Goal: Find specific page/section: Find specific page/section

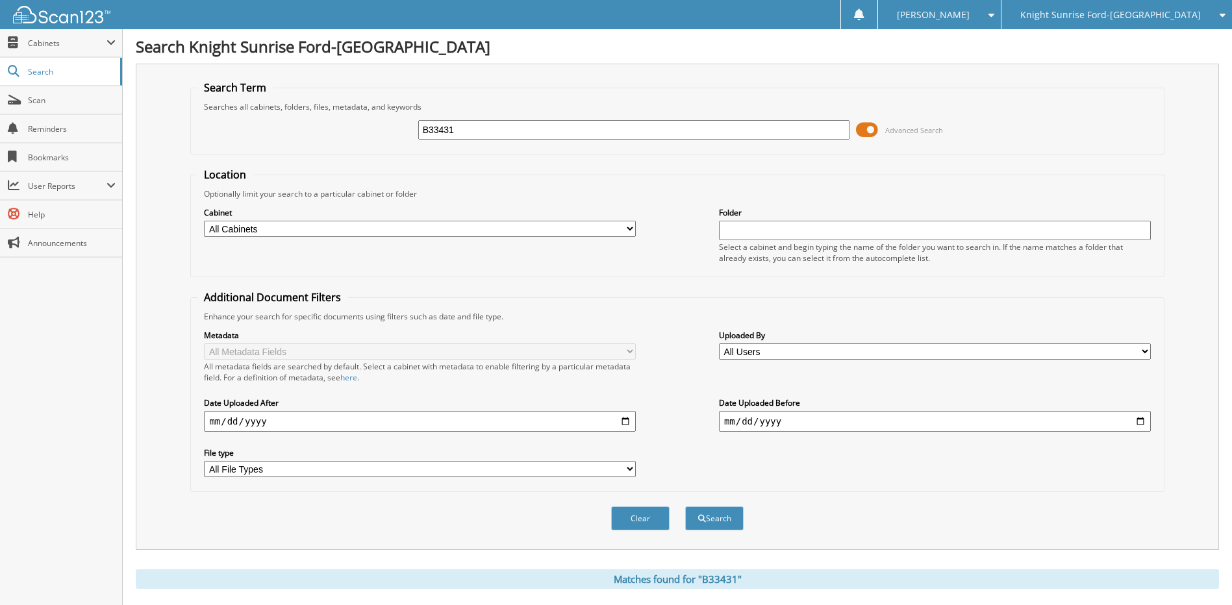
click at [1123, 19] on span "Knight Sunrise Ford-[GEOGRAPHIC_DATA]" at bounding box center [1110, 15] width 180 height 8
click at [1110, 42] on link "Knight Sunrise Ford Fontana" at bounding box center [1116, 40] width 230 height 23
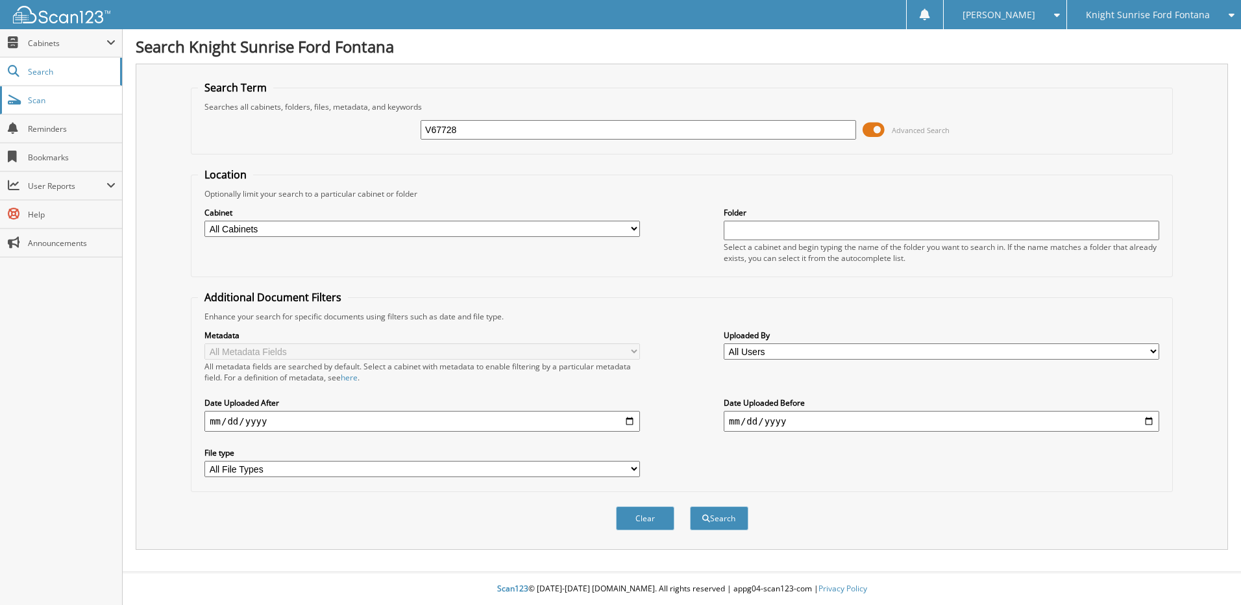
type input "V67728"
click at [690, 506] on button "Search" at bounding box center [719, 518] width 58 height 24
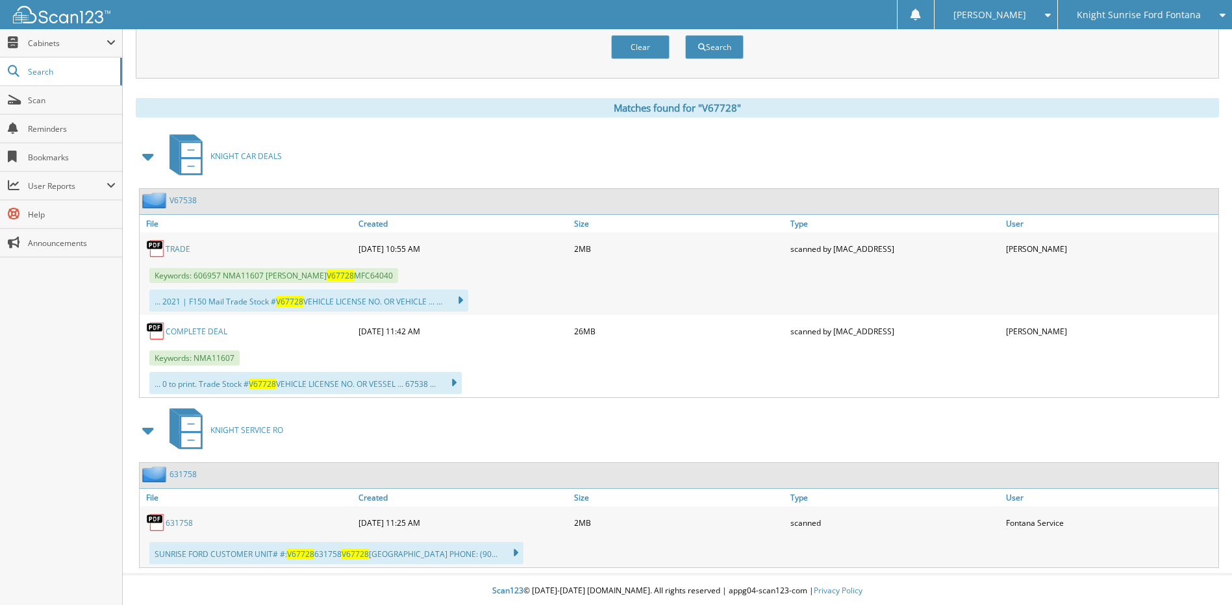
scroll to position [474, 0]
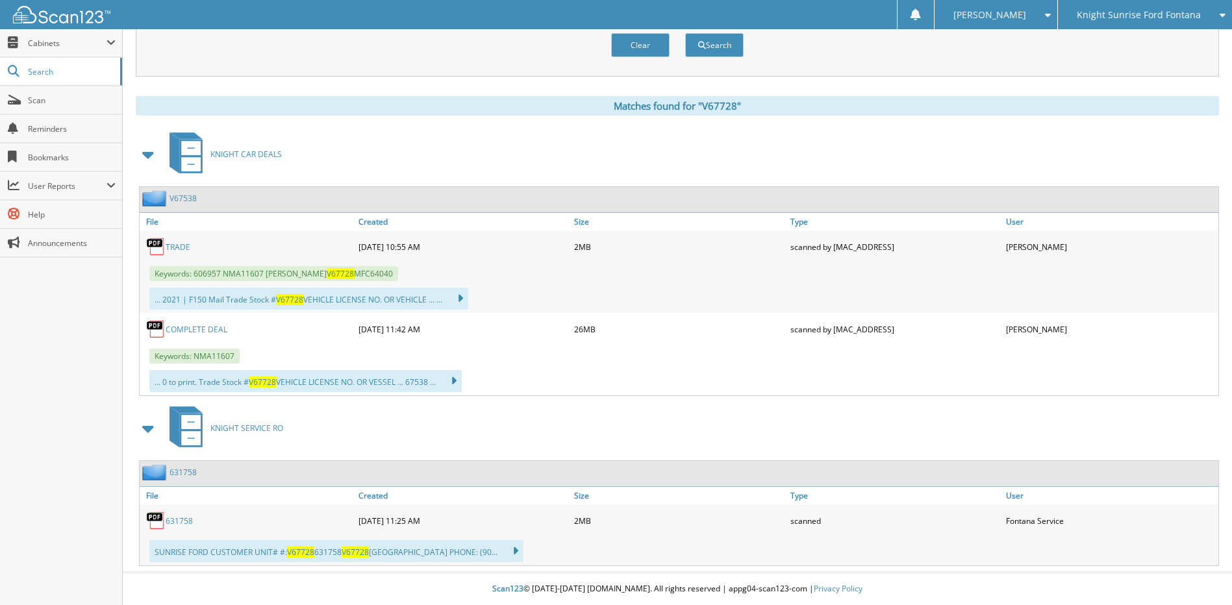
click at [179, 245] on link "TRADE" at bounding box center [178, 247] width 25 height 11
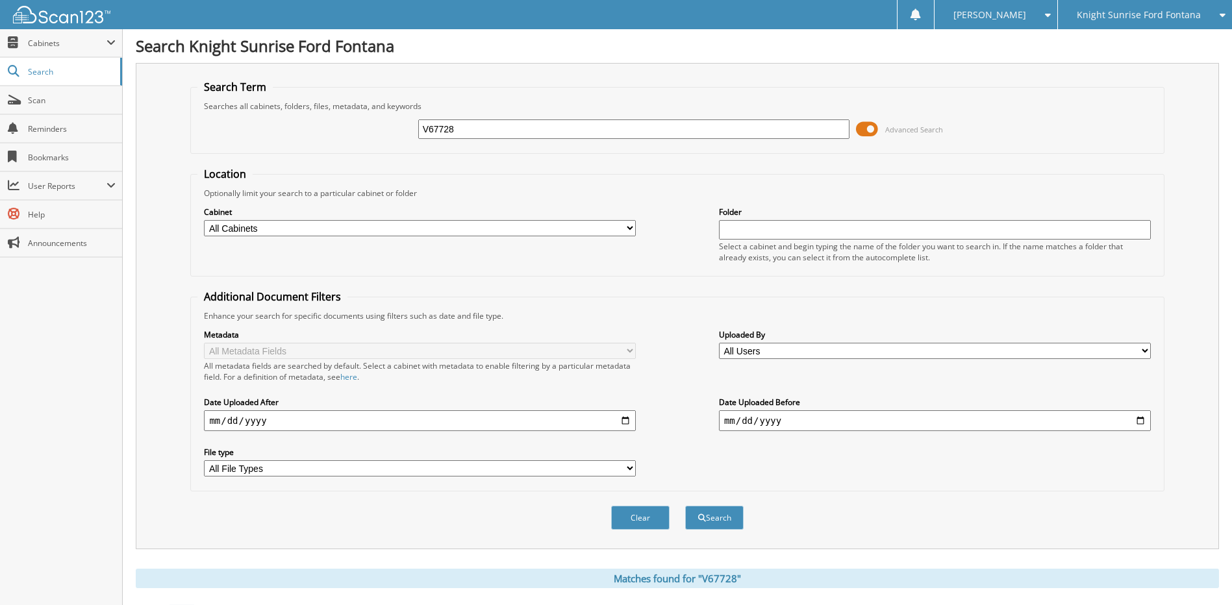
scroll to position [0, 0]
drag, startPoint x: 413, startPoint y: 121, endPoint x: 303, endPoint y: 120, distance: 109.7
click at [303, 120] on div "V67728 Advanced Search" at bounding box center [676, 129] width 959 height 35
type input "V67480"
click at [685, 506] on button "Search" at bounding box center [714, 518] width 58 height 24
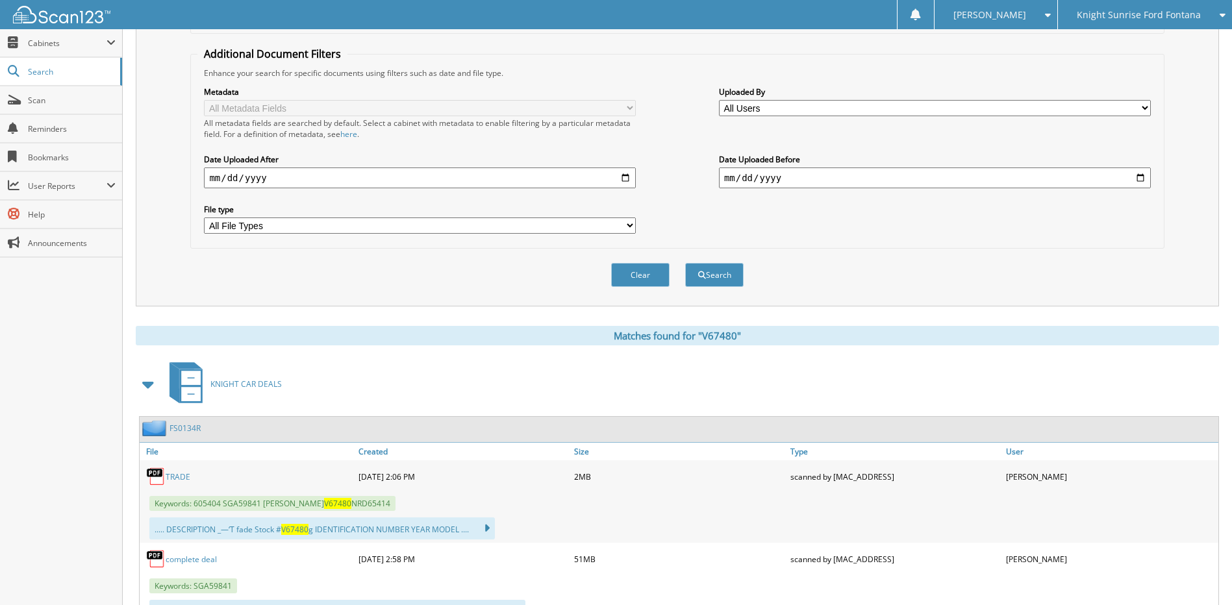
scroll to position [304, 0]
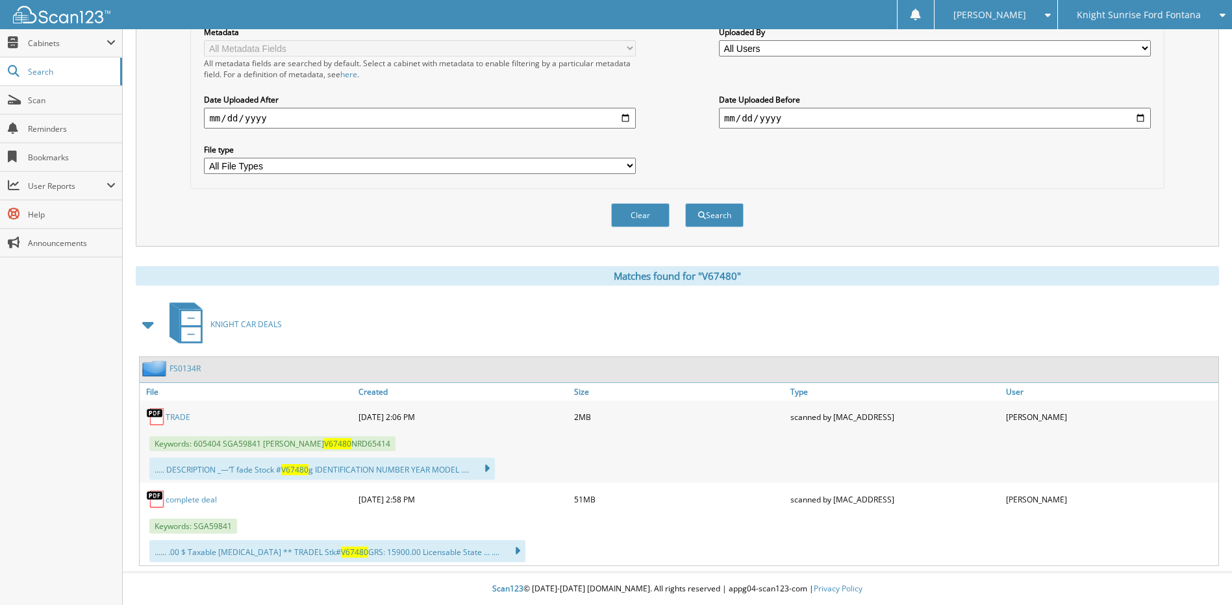
click at [169, 418] on link "TRADE" at bounding box center [178, 417] width 25 height 11
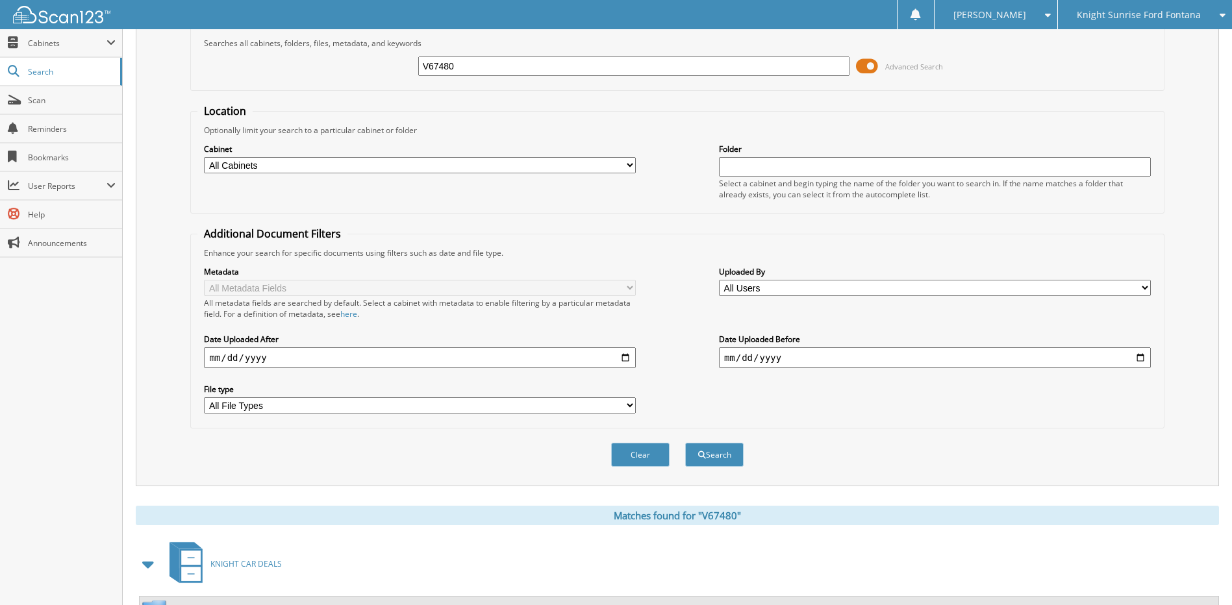
scroll to position [65, 0]
drag, startPoint x: 523, startPoint y: 66, endPoint x: 322, endPoint y: 60, distance: 201.3
click at [322, 60] on div "V67480 Advanced Search" at bounding box center [676, 64] width 959 height 35
type input "V67652"
click at [685, 441] on button "Search" at bounding box center [714, 453] width 58 height 24
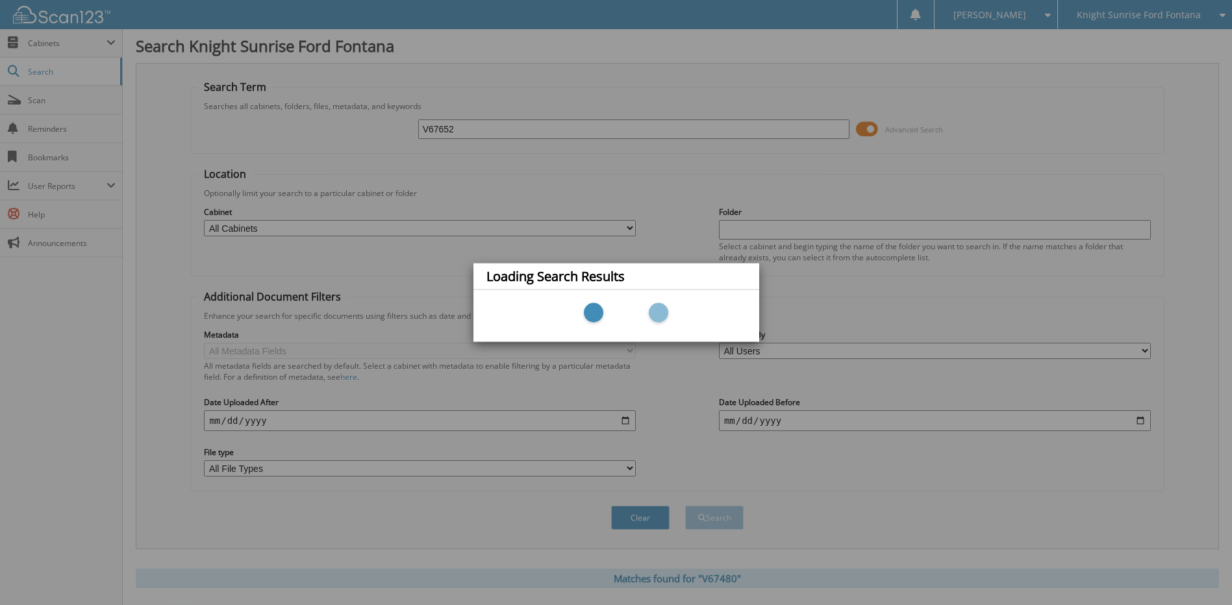
scroll to position [0, 0]
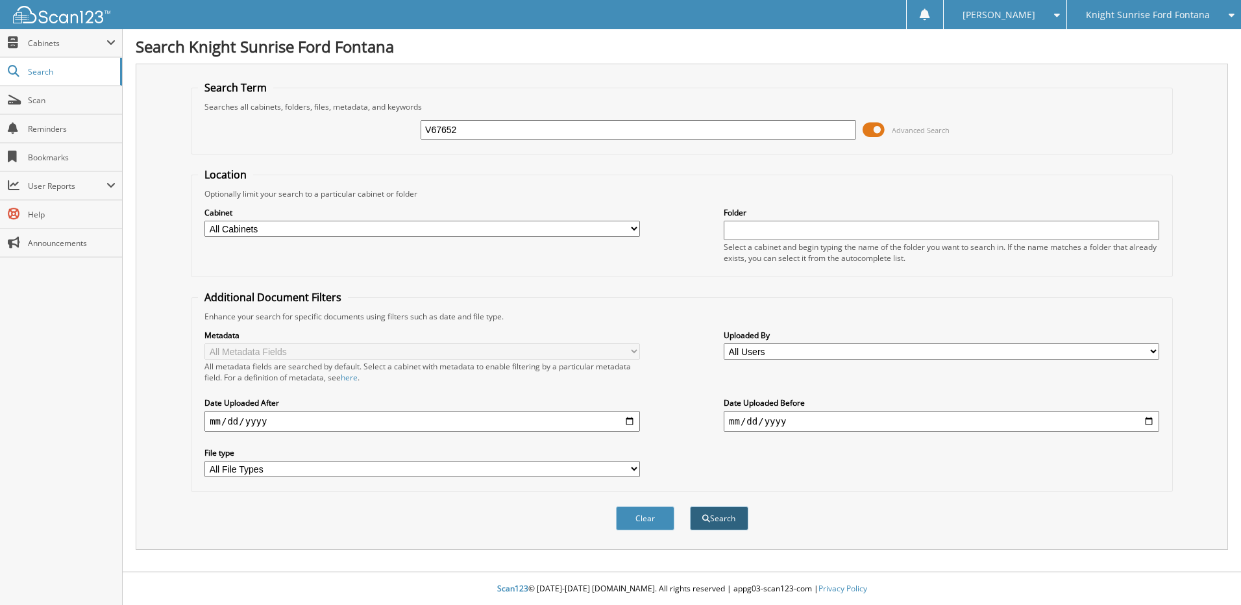
type input "V67652"
click at [737, 521] on button "Search" at bounding box center [719, 518] width 58 height 24
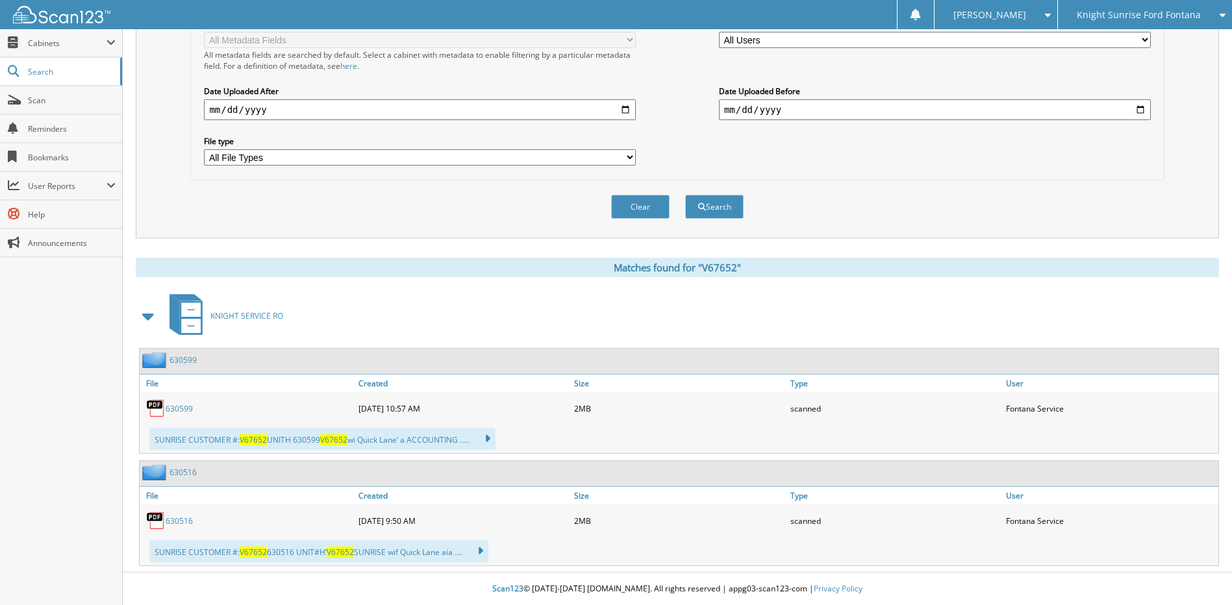
scroll to position [312, 0]
